Goal: Feedback & Contribution: Submit feedback/report problem

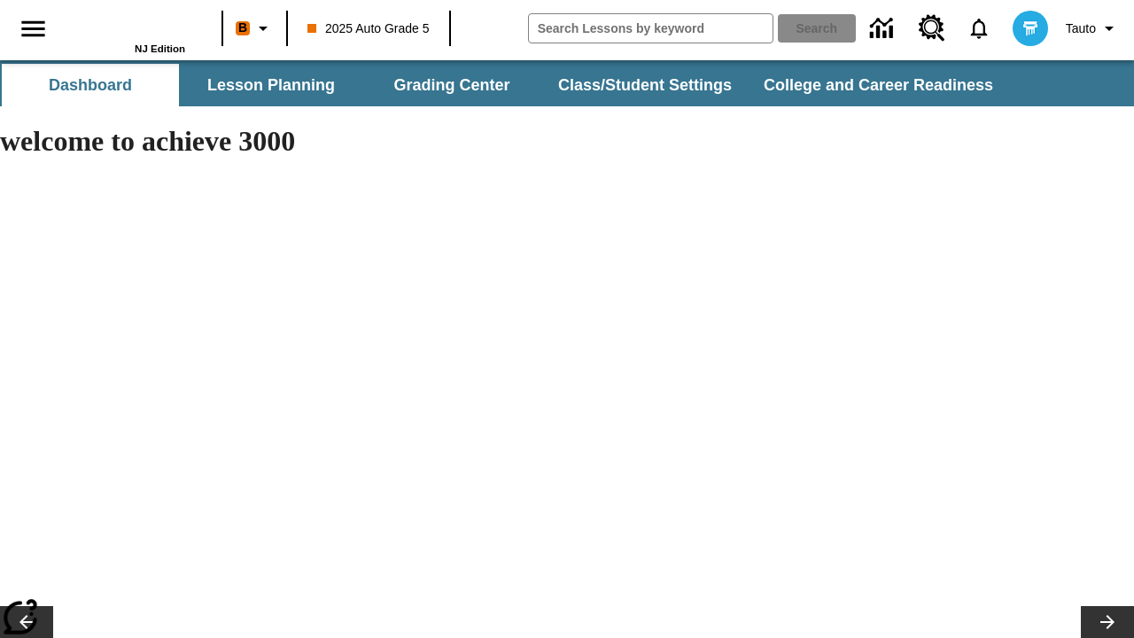
type input "-1"
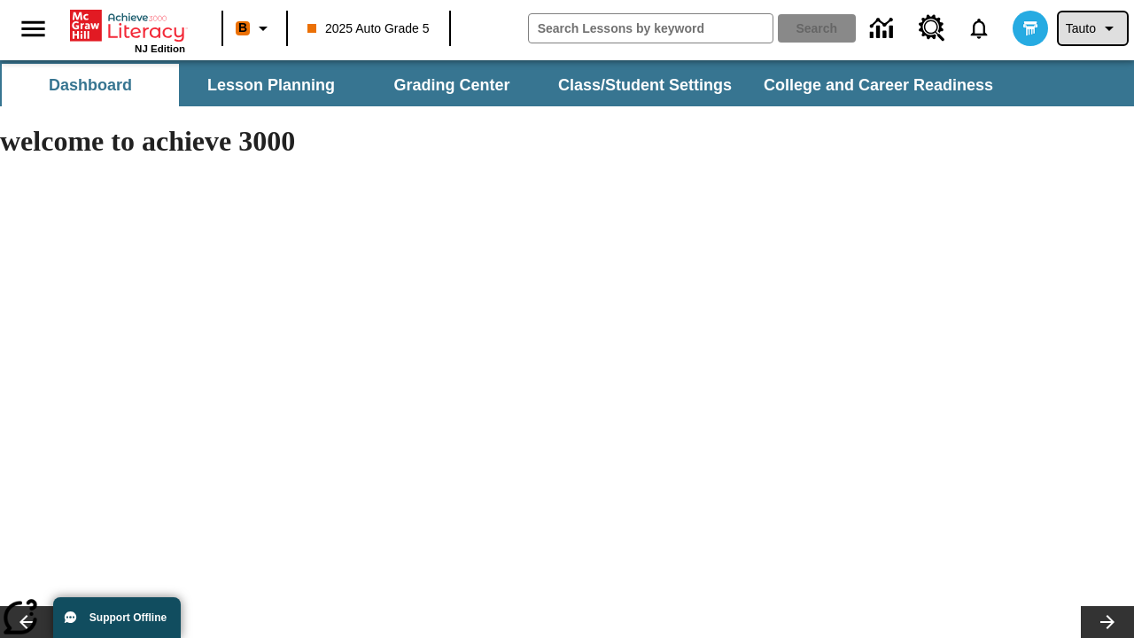
click at [1090, 28] on span "Tauto" at bounding box center [1080, 28] width 30 height 19
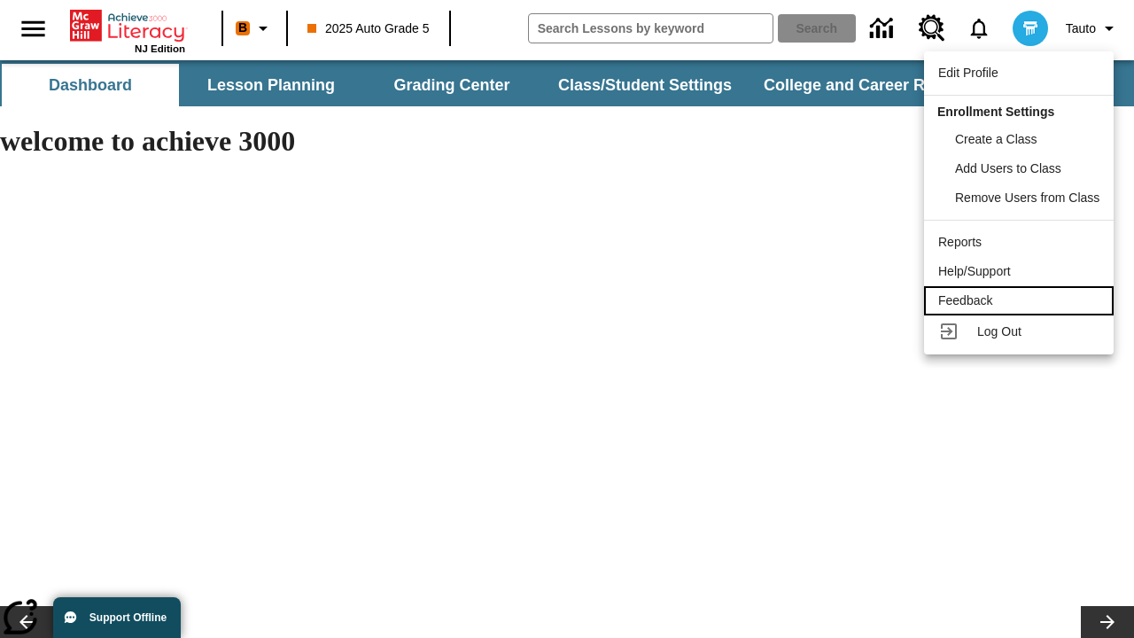
click at [1021, 300] on div "Feedback" at bounding box center [1018, 300] width 161 height 19
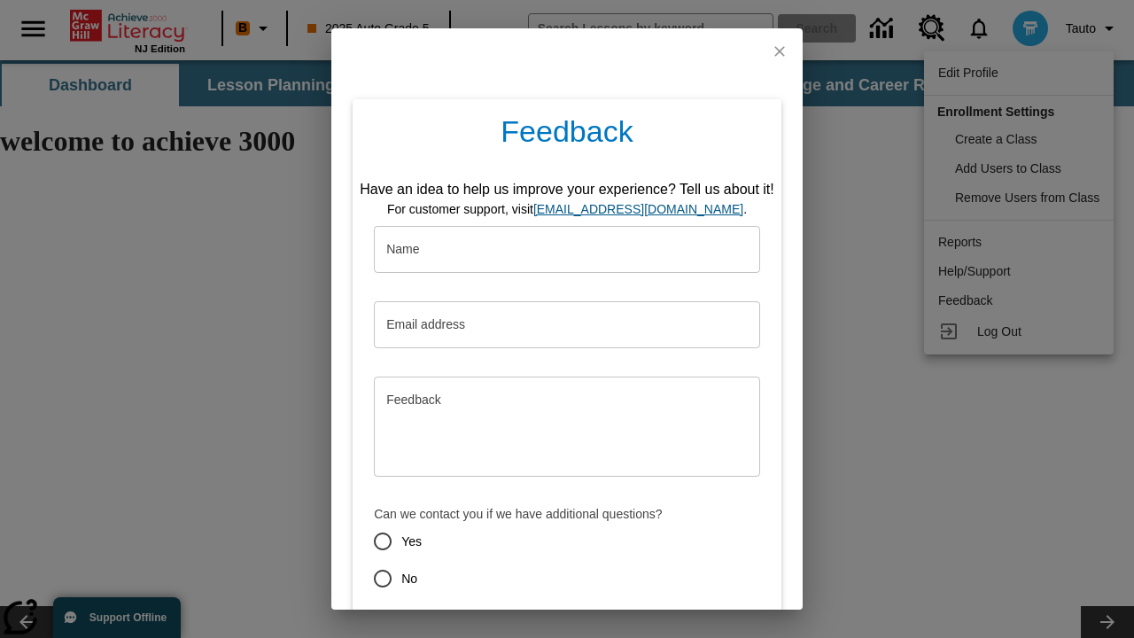
click at [474, 625] on button "Submit" at bounding box center [485, 641] width 70 height 33
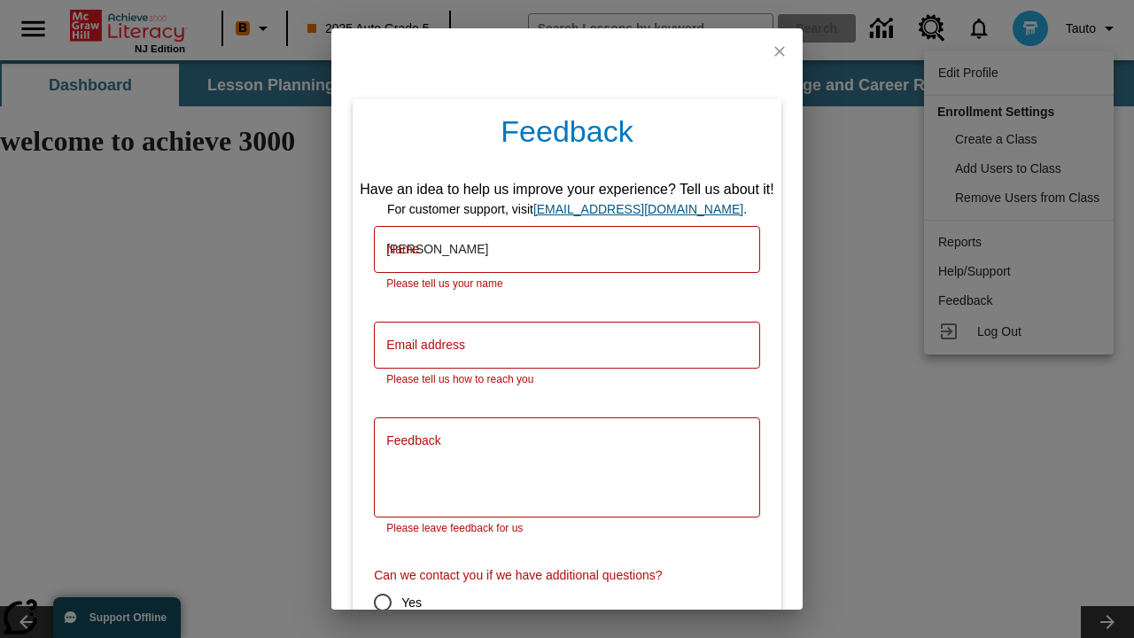
type input "[PERSON_NAME]"
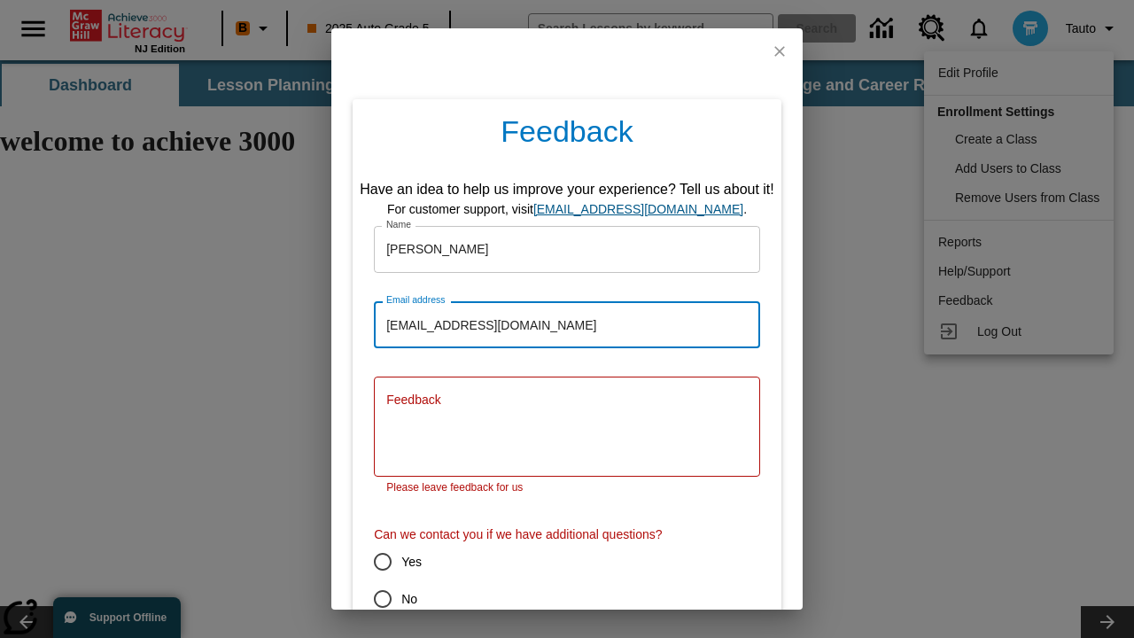
type input "[EMAIL_ADDRESS][DOMAIN_NAME]"
type textarea "Valeo ab corporis cunabula beatus [PERSON_NAME] amo comprehendo."
click at [370, 580] on input "No" at bounding box center [382, 598] width 37 height 37
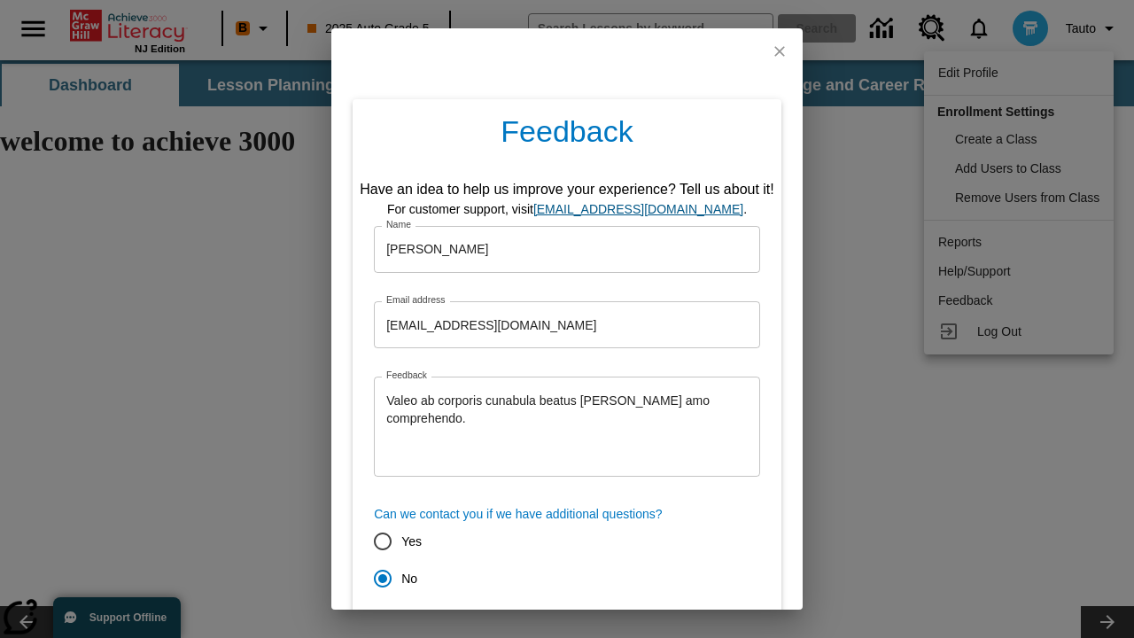
click at [474, 625] on button "Submit" at bounding box center [485, 641] width 70 height 33
radio input "false"
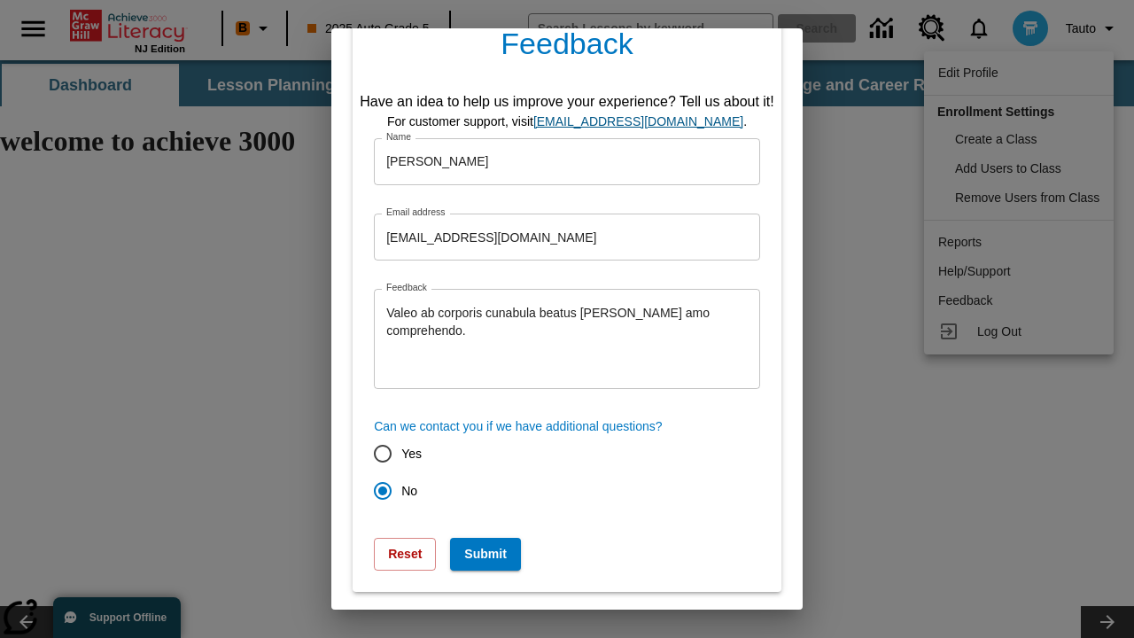
click at [644, 121] on link "[EMAIL_ADDRESS][DOMAIN_NAME]" at bounding box center [638, 121] width 210 height 14
